Goal: Information Seeking & Learning: Learn about a topic

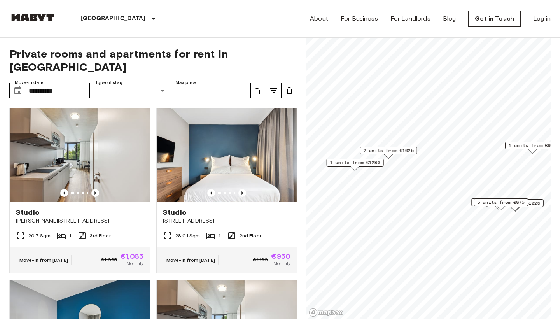
scroll to position [1028, 0]
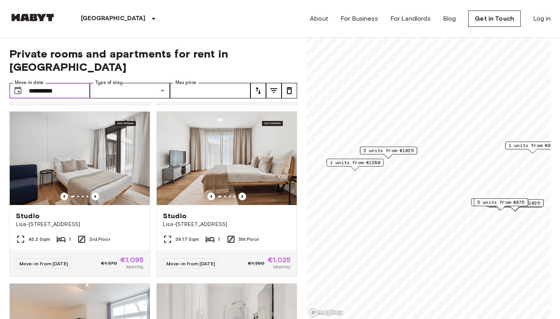
click at [55, 83] on input "**********" at bounding box center [59, 91] width 61 height 16
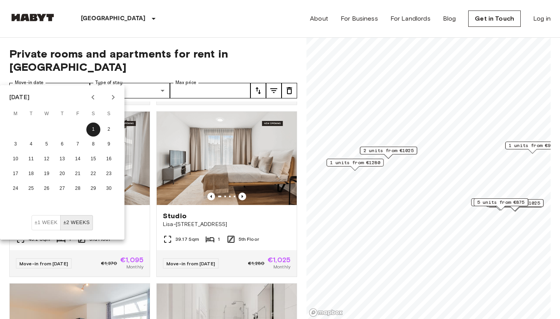
click at [93, 97] on icon "Previous month" at bounding box center [92, 97] width 9 height 9
click at [44, 161] on button "15" at bounding box center [47, 159] width 14 height 14
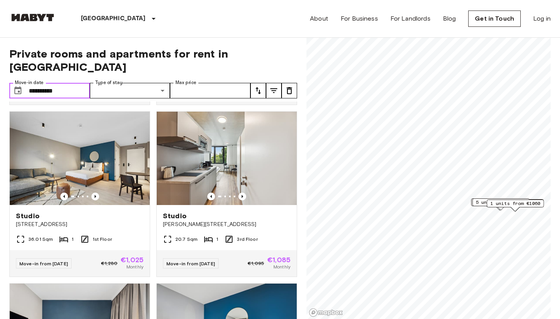
type input "**********"
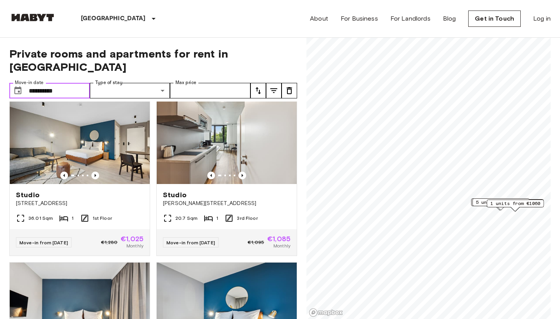
scroll to position [1053, 0]
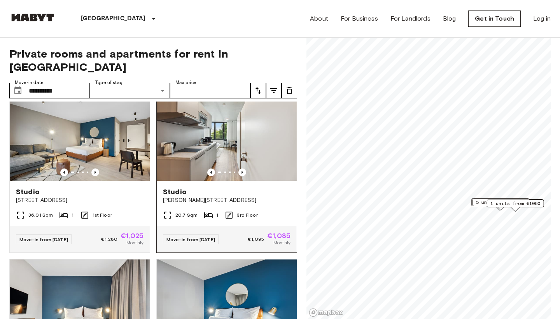
click at [193, 196] on div "Studio Ingrid-Reschke-Straße 1" at bounding box center [227, 196] width 140 height 30
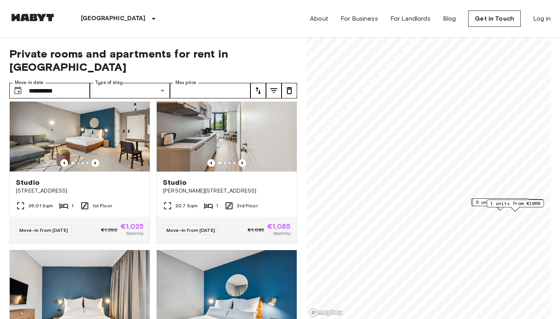
scroll to position [1050, 0]
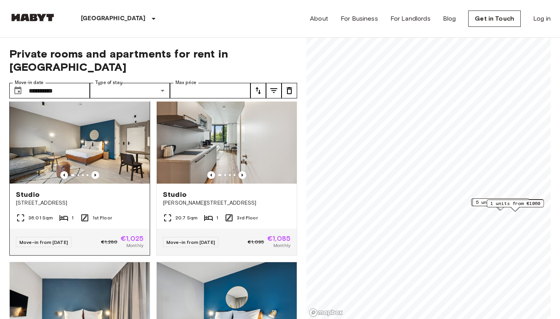
click at [68, 199] on span "Fischerstraße 9" at bounding box center [80, 203] width 128 height 8
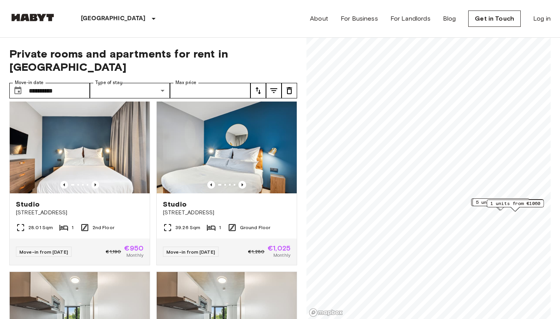
scroll to position [1217, 0]
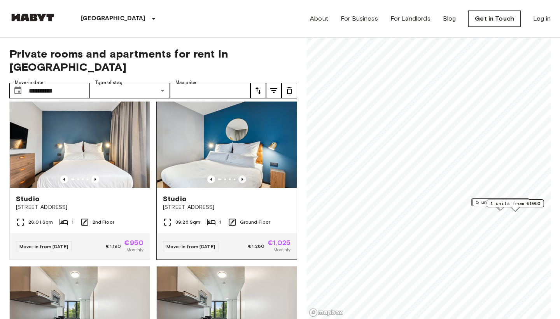
click at [242, 175] on icon "Previous image" at bounding box center [243, 179] width 8 height 8
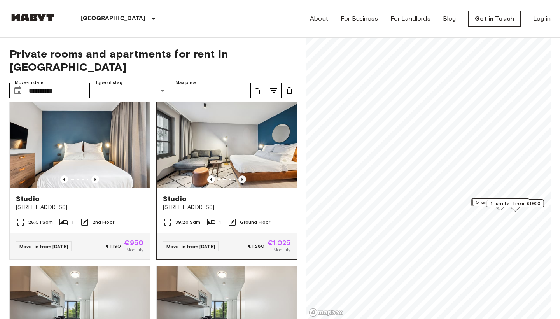
click at [242, 175] on icon "Previous image" at bounding box center [243, 179] width 8 height 8
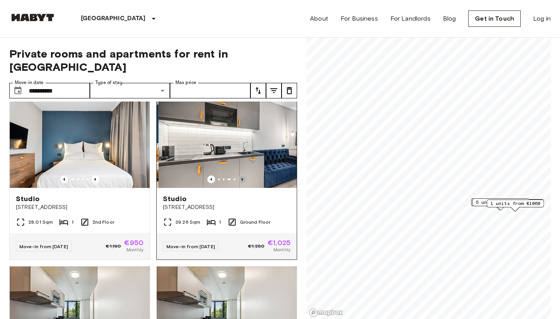
click at [242, 175] on icon "Previous image" at bounding box center [243, 179] width 8 height 8
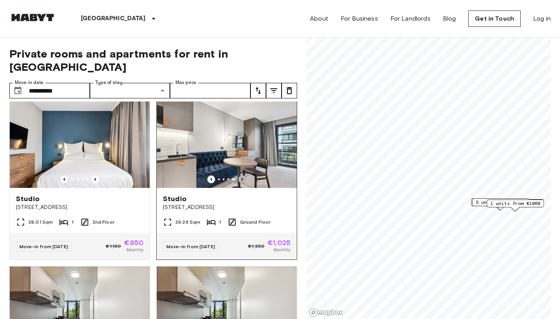
click at [242, 175] on icon "Previous image" at bounding box center [243, 179] width 8 height 8
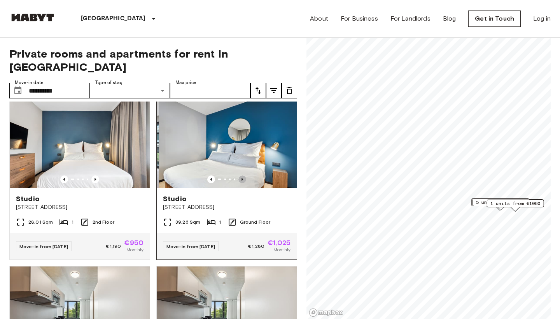
click at [242, 175] on icon "Previous image" at bounding box center [243, 179] width 8 height 8
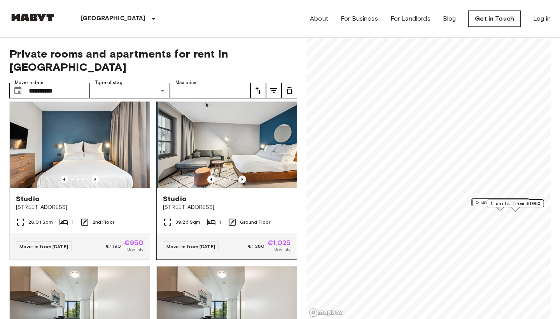
click at [242, 175] on icon "Previous image" at bounding box center [243, 179] width 8 height 8
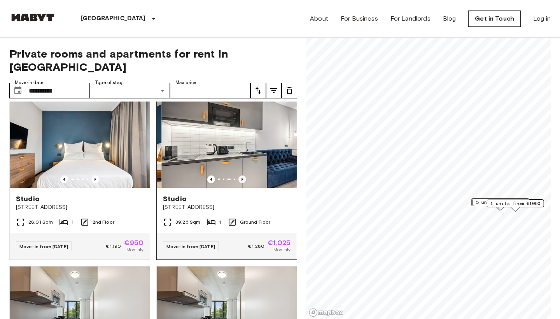
click at [242, 175] on icon "Previous image" at bounding box center [243, 179] width 8 height 8
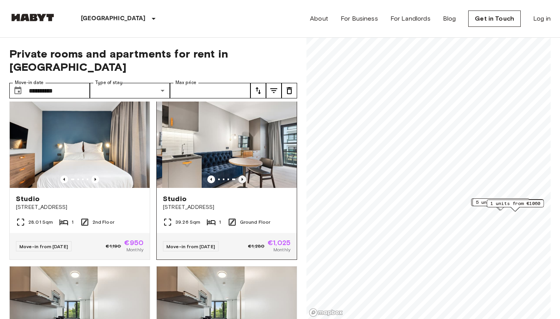
click at [242, 175] on icon "Previous image" at bounding box center [243, 179] width 8 height 8
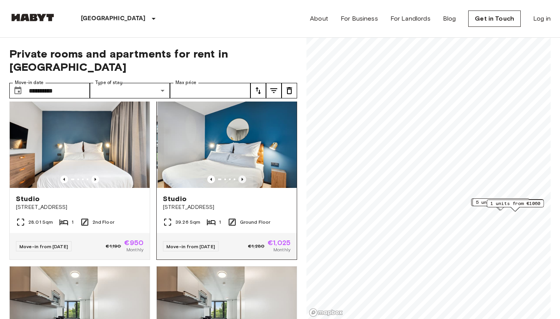
click at [242, 175] on icon "Previous image" at bounding box center [243, 179] width 8 height 8
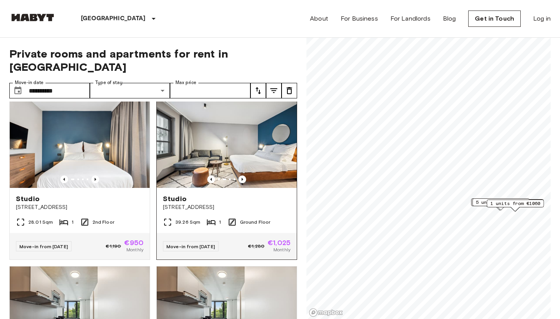
click at [175, 194] on span "Studio" at bounding box center [175, 198] width 24 height 9
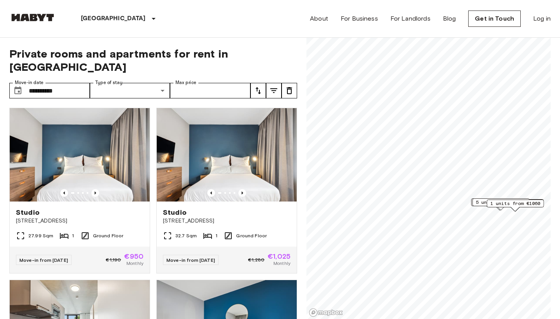
scroll to position [0, 0]
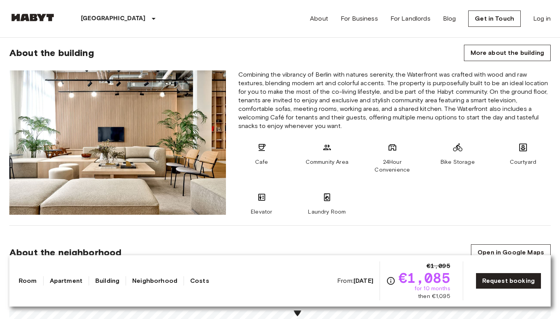
scroll to position [454, 0]
click at [159, 118] on img at bounding box center [117, 142] width 217 height 144
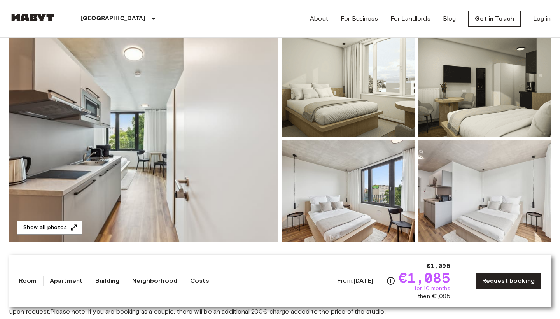
scroll to position [86, 0]
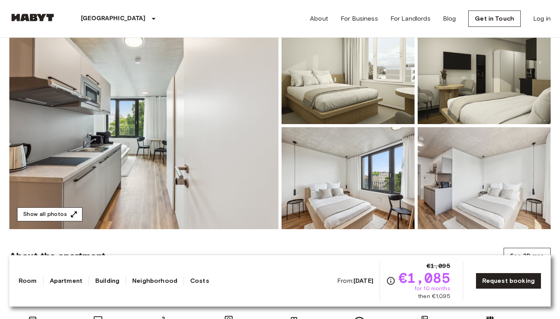
click at [23, 212] on button "Show all photos" at bounding box center [49, 214] width 65 height 14
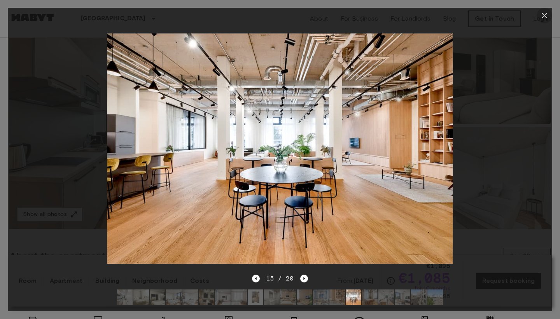
click at [544, 16] on icon "button" at bounding box center [544, 15] width 5 height 5
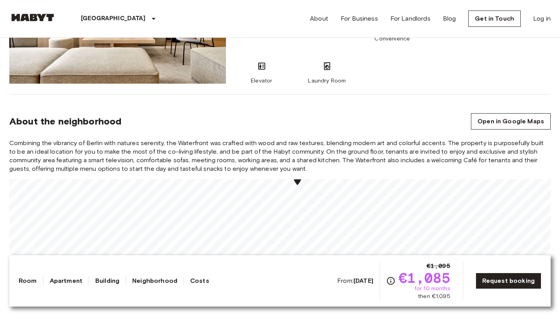
scroll to position [588, 0]
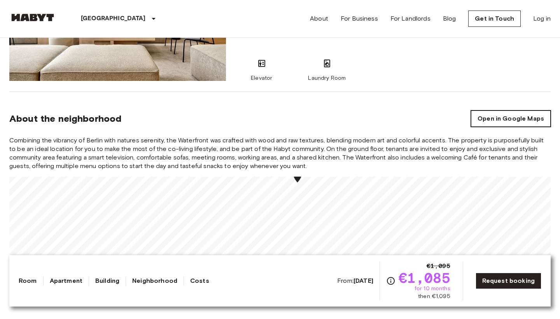
click at [488, 117] on link "Open in Google Maps" at bounding box center [511, 119] width 80 height 16
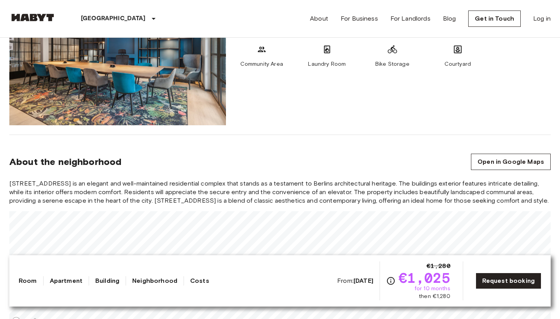
scroll to position [544, 0]
click at [471, 154] on link "Open in Google Maps" at bounding box center [511, 161] width 80 height 16
